Goal: Find specific page/section: Find specific page/section

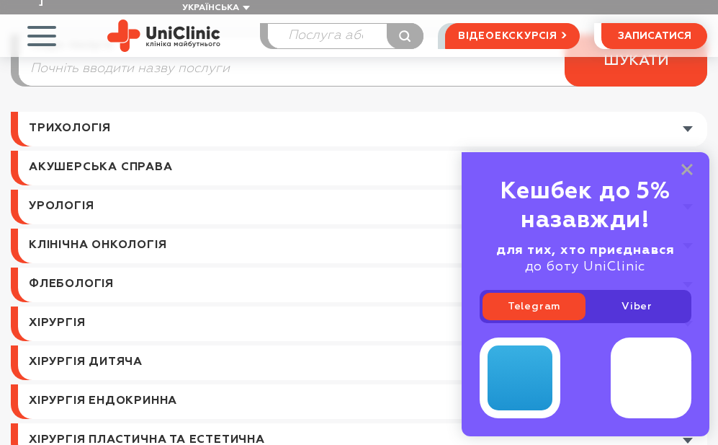
scroll to position [216, 0]
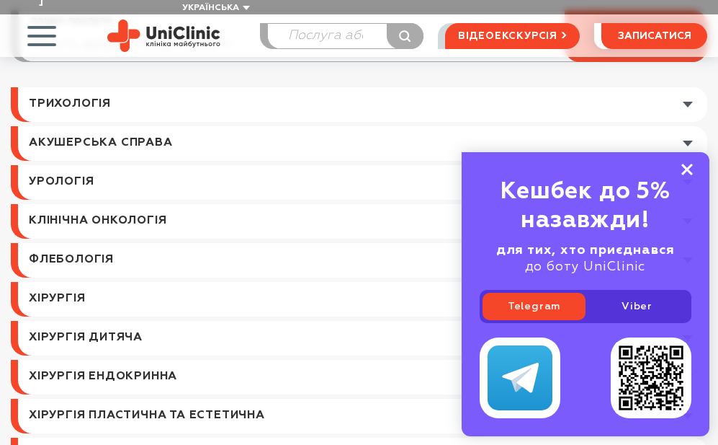
click at [688, 167] on rect at bounding box center [688, 170] width 12 height 12
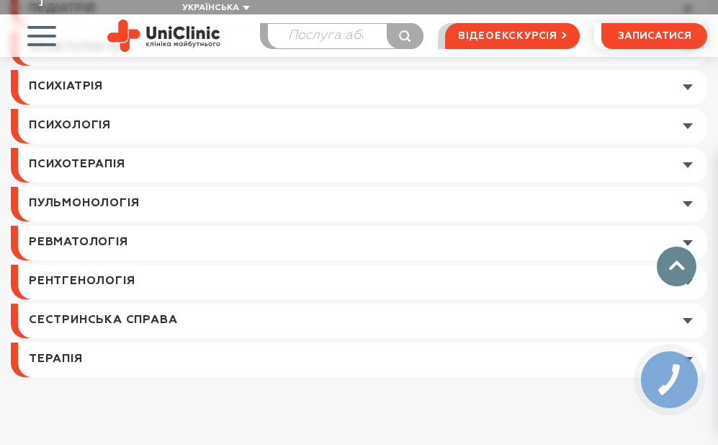
scroll to position [2017, 0]
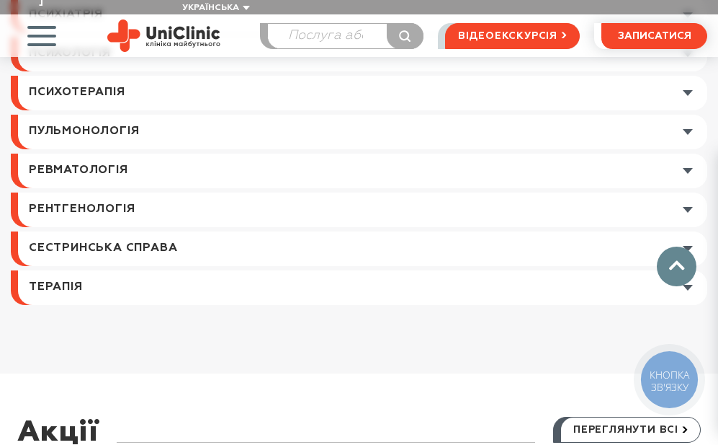
click at [688, 195] on link at bounding box center [362, 209] width 689 height 35
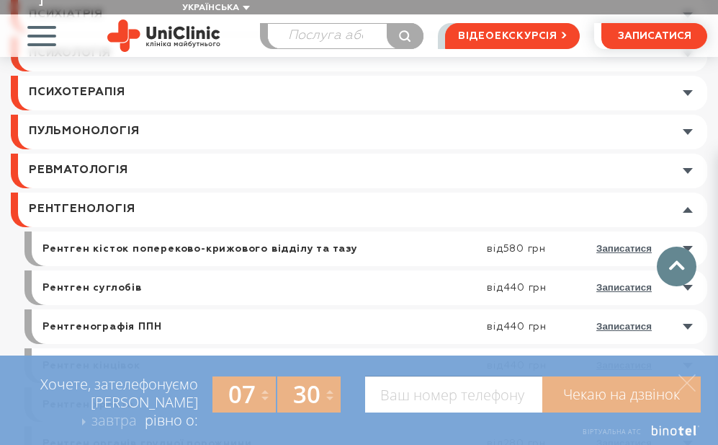
scroll to position [1585, 0]
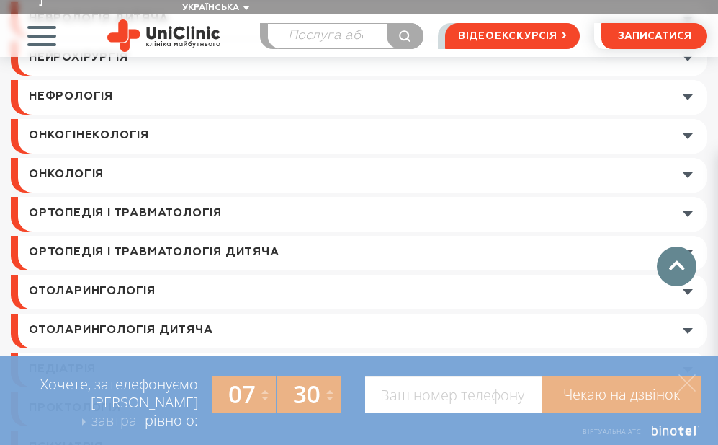
click at [44, 19] on span "button" at bounding box center [42, 36] width 60 height 60
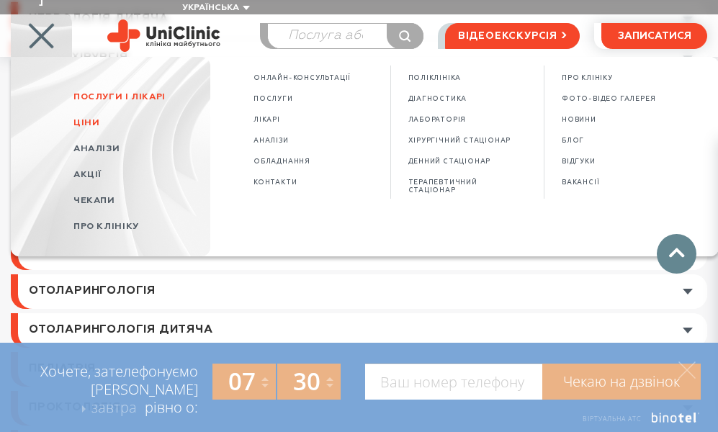
click at [104, 84] on span "Послуги і лікарі" at bounding box center [141, 97] width 137 height 26
click at [140, 92] on span "Послуги і лікарі" at bounding box center [119, 96] width 92 height 9
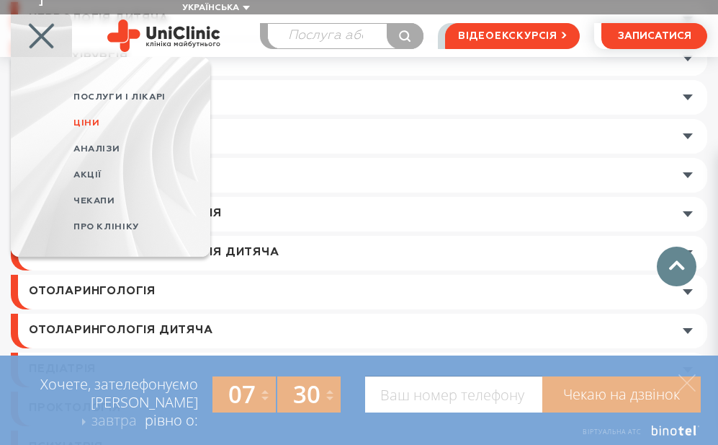
click at [239, 364] on div "Хочете, зателефонуємо [PERSON_NAME] завтра завтра в середу в четвер рівно о: 07…" at bounding box center [359, 399] width 706 height 89
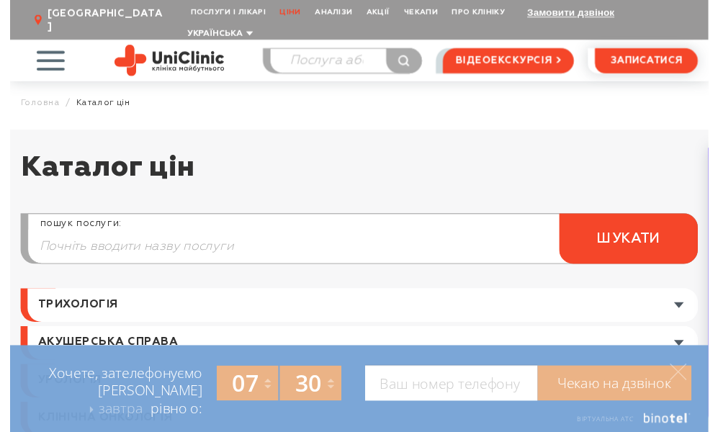
scroll to position [0, 0]
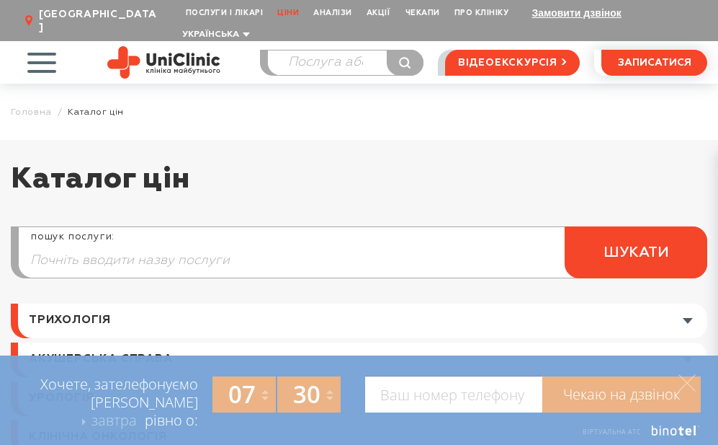
click at [45, 40] on span "button" at bounding box center [42, 62] width 60 height 60
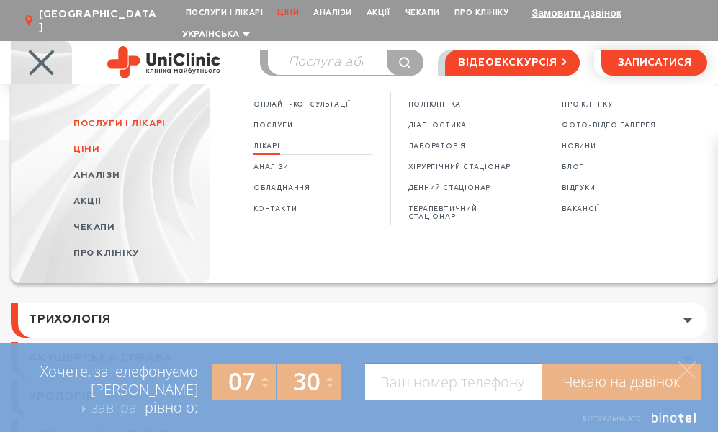
click at [269, 143] on span "Лікарі" at bounding box center [267, 147] width 27 height 8
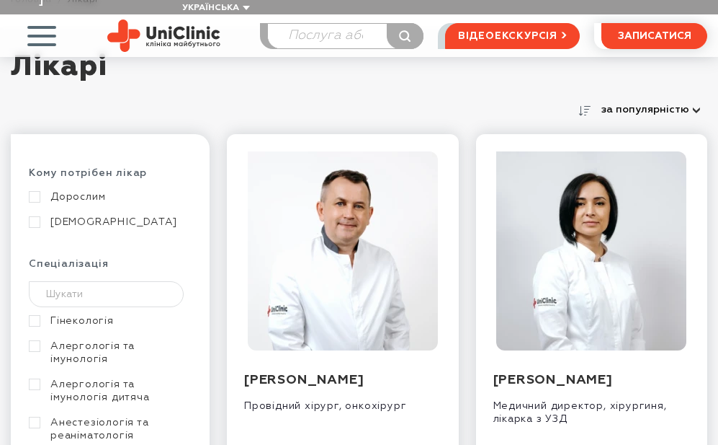
scroll to position [144, 0]
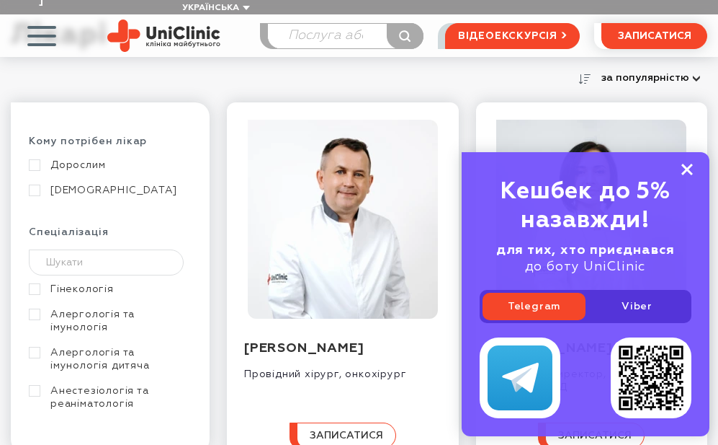
click at [688, 165] on icon at bounding box center [688, 170] width 12 height 12
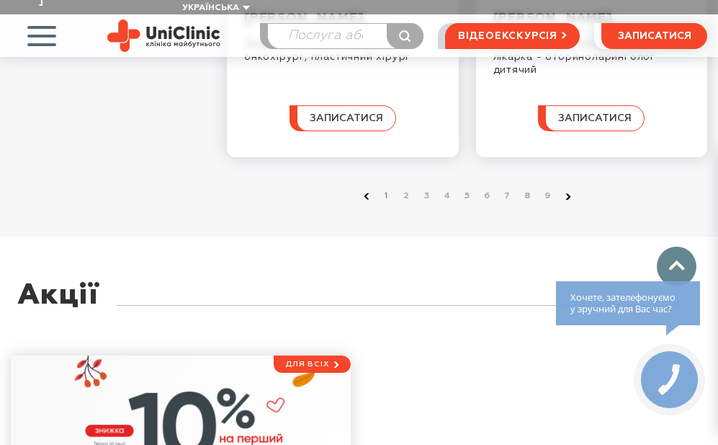
scroll to position [2449, 0]
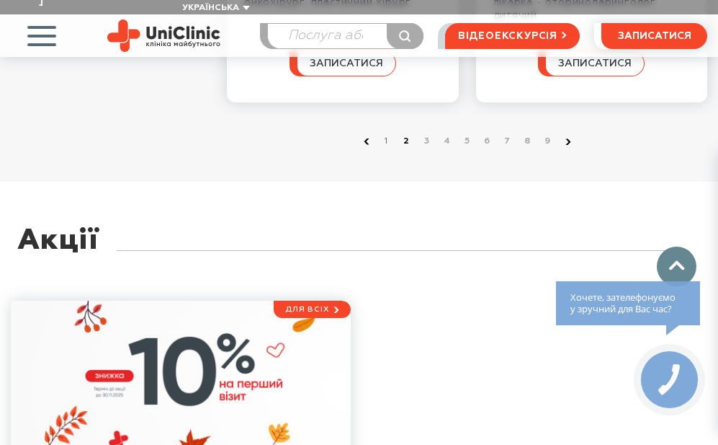
click at [406, 149] on link "2" at bounding box center [407, 142] width 14 height 14
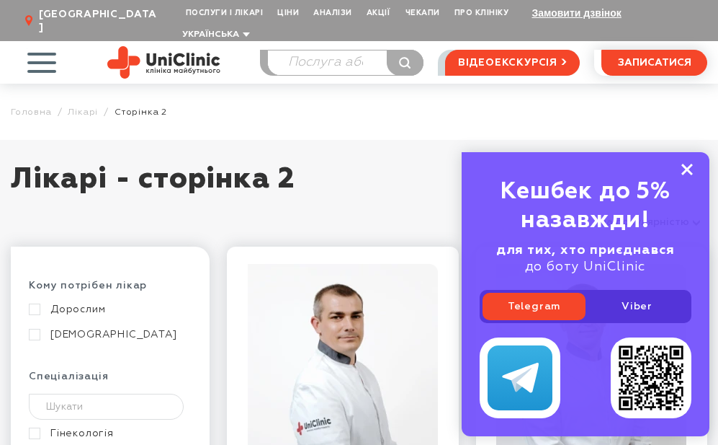
click at [691, 167] on rect at bounding box center [688, 170] width 12 height 12
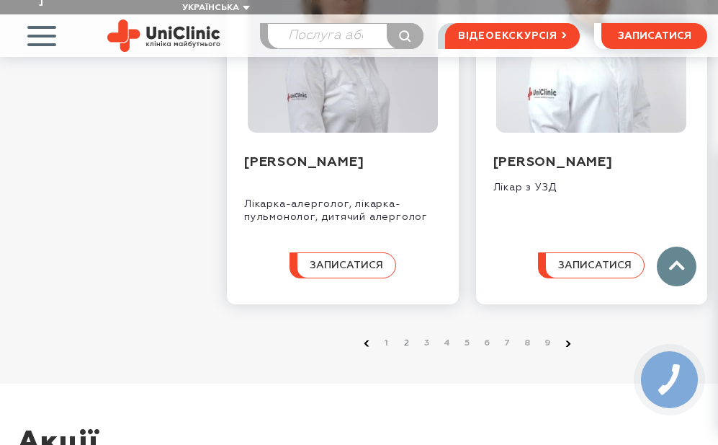
scroll to position [2449, 0]
